Goal: Browse casually

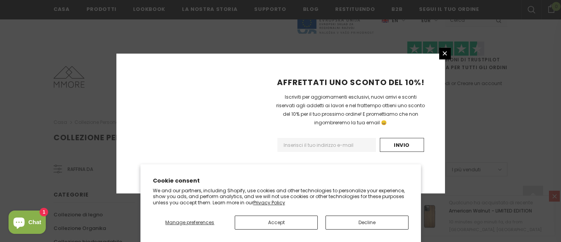
scroll to position [553, 0]
